Goal: Task Accomplishment & Management: Use online tool/utility

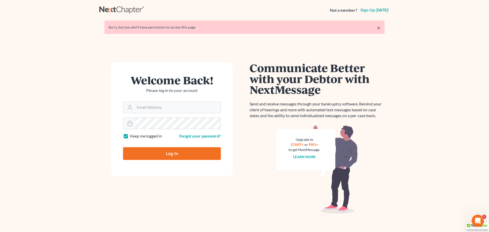
type input "[PERSON_NAME][EMAIL_ADDRESS][DOMAIN_NAME]"
click at [176, 149] on input "Log In" at bounding box center [172, 153] width 98 height 13
type input "Thinking..."
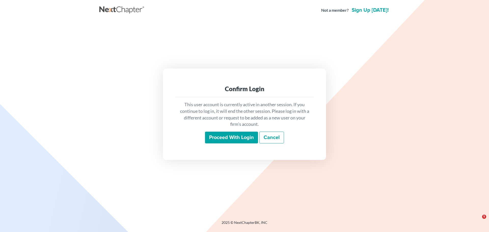
click at [207, 141] on input "Proceed with login" at bounding box center [231, 138] width 53 height 12
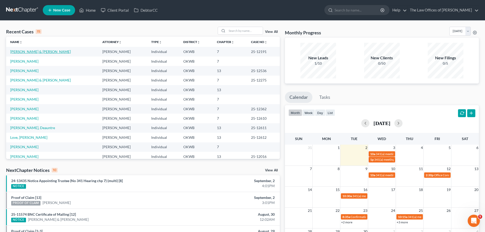
click at [38, 50] on link "Bush, Crayton & Jessica" at bounding box center [40, 51] width 61 height 4
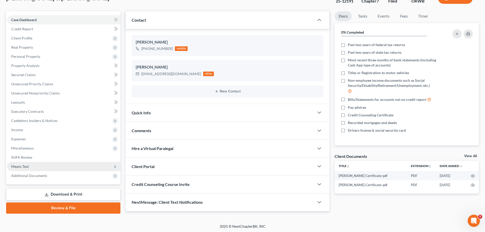
scroll to position [39, 0]
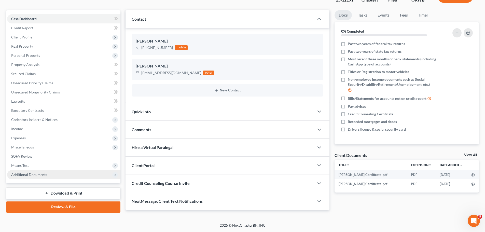
click at [47, 178] on span "Additional Documents" at bounding box center [63, 174] width 113 height 9
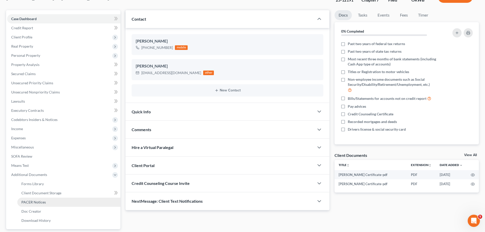
click at [50, 199] on link "PACER Notices" at bounding box center [68, 202] width 103 height 9
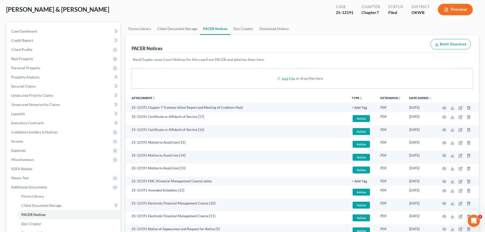
scroll to position [51, 0]
